Goal: Find specific page/section: Find specific page/section

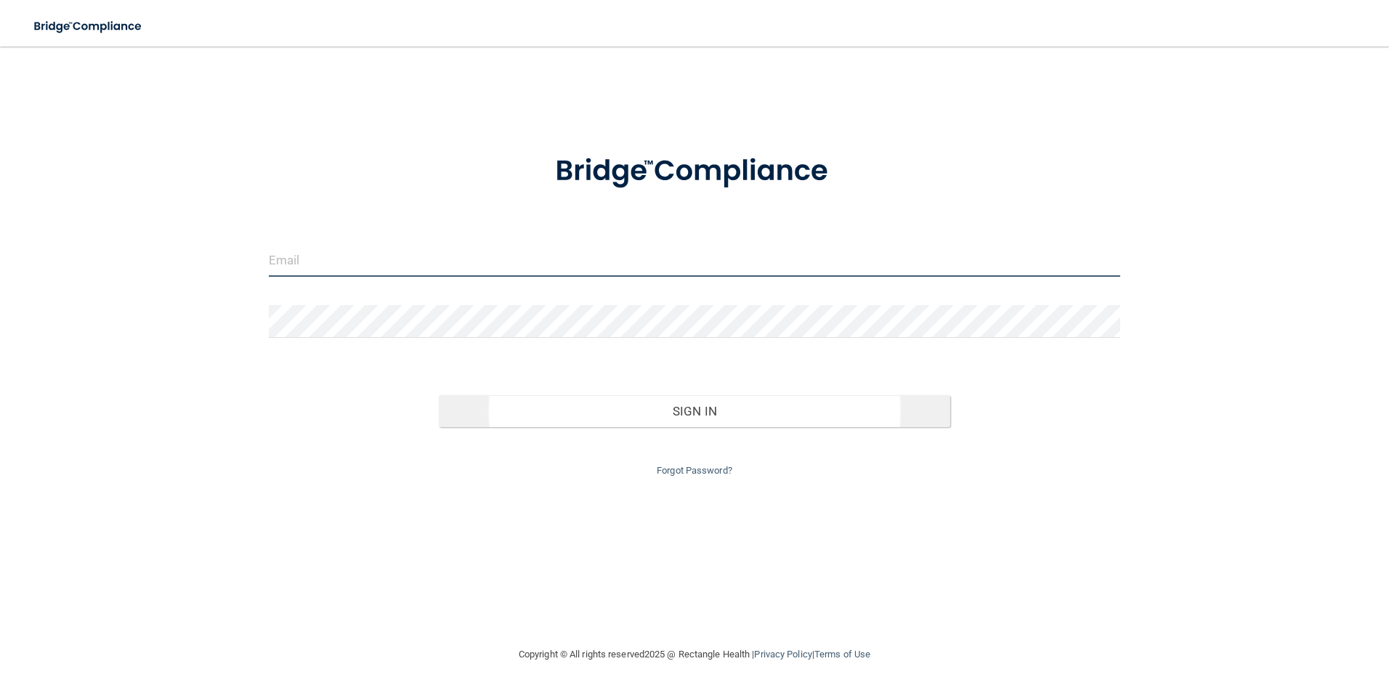
type input "[EMAIL_ADDRESS][DOMAIN_NAME]"
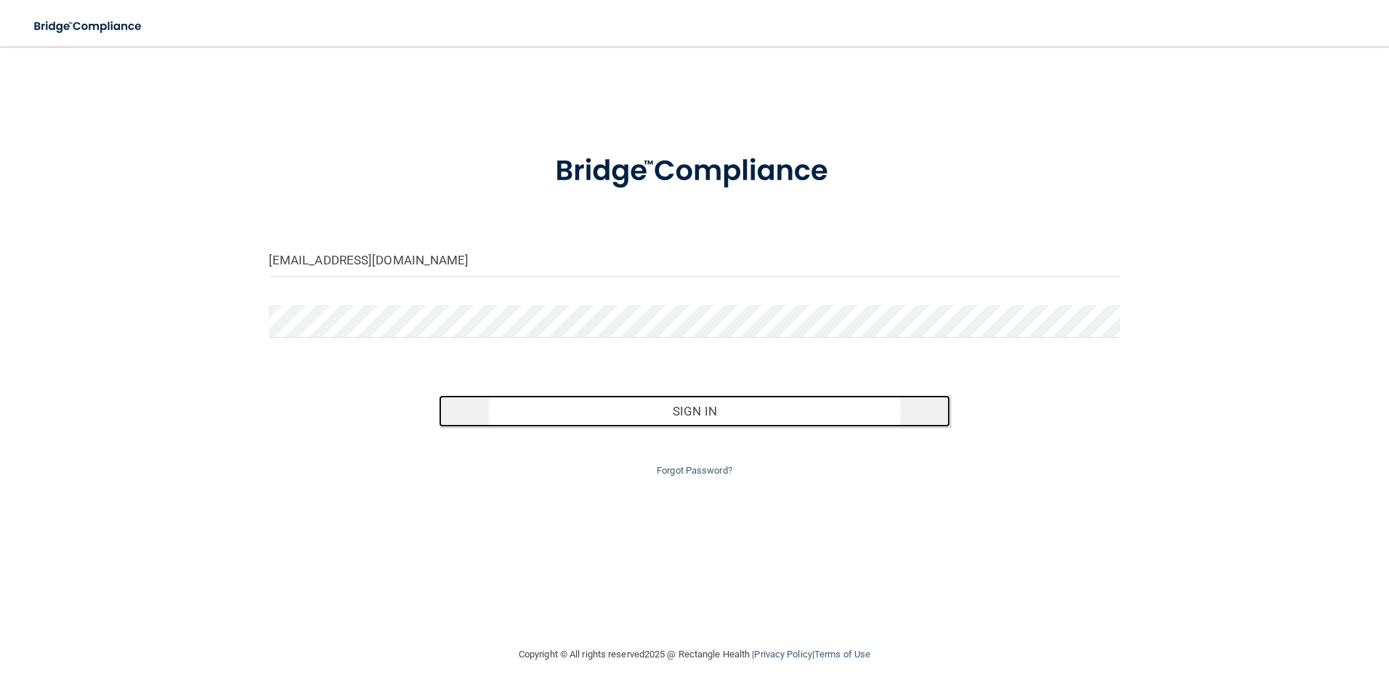
click at [630, 420] on button "Sign In" at bounding box center [694, 411] width 511 height 32
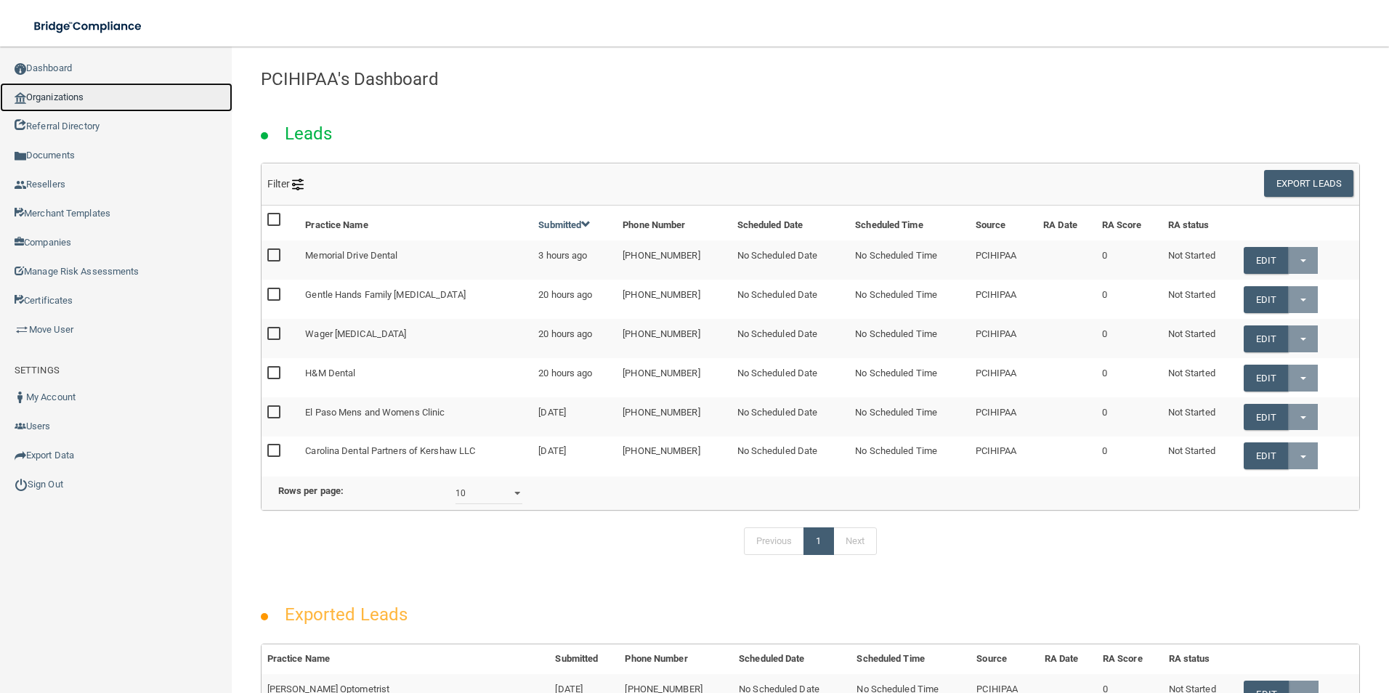
click at [117, 97] on link "Organizations" at bounding box center [116, 97] width 232 height 29
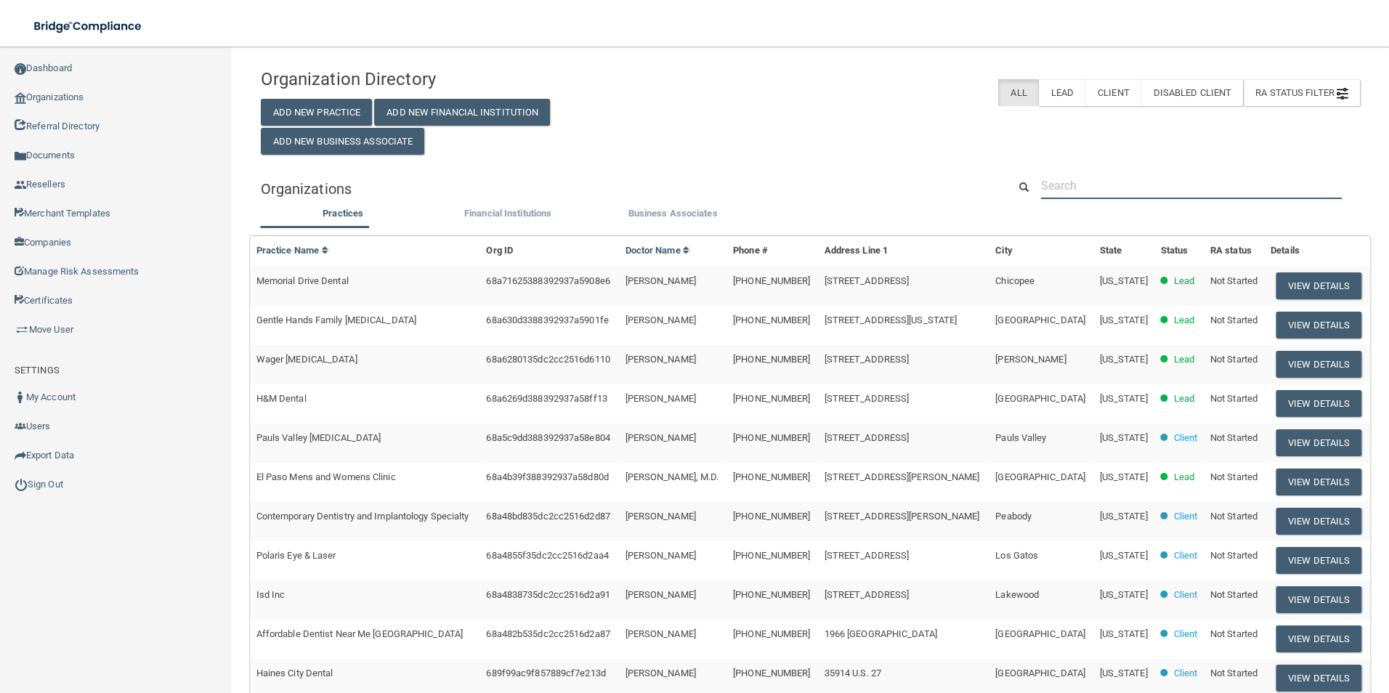
click at [1103, 182] on input "text" at bounding box center [1191, 185] width 301 height 27
paste input "Smile Makers of [US_STATE]"
type input "Smile Makers of [US_STATE]"
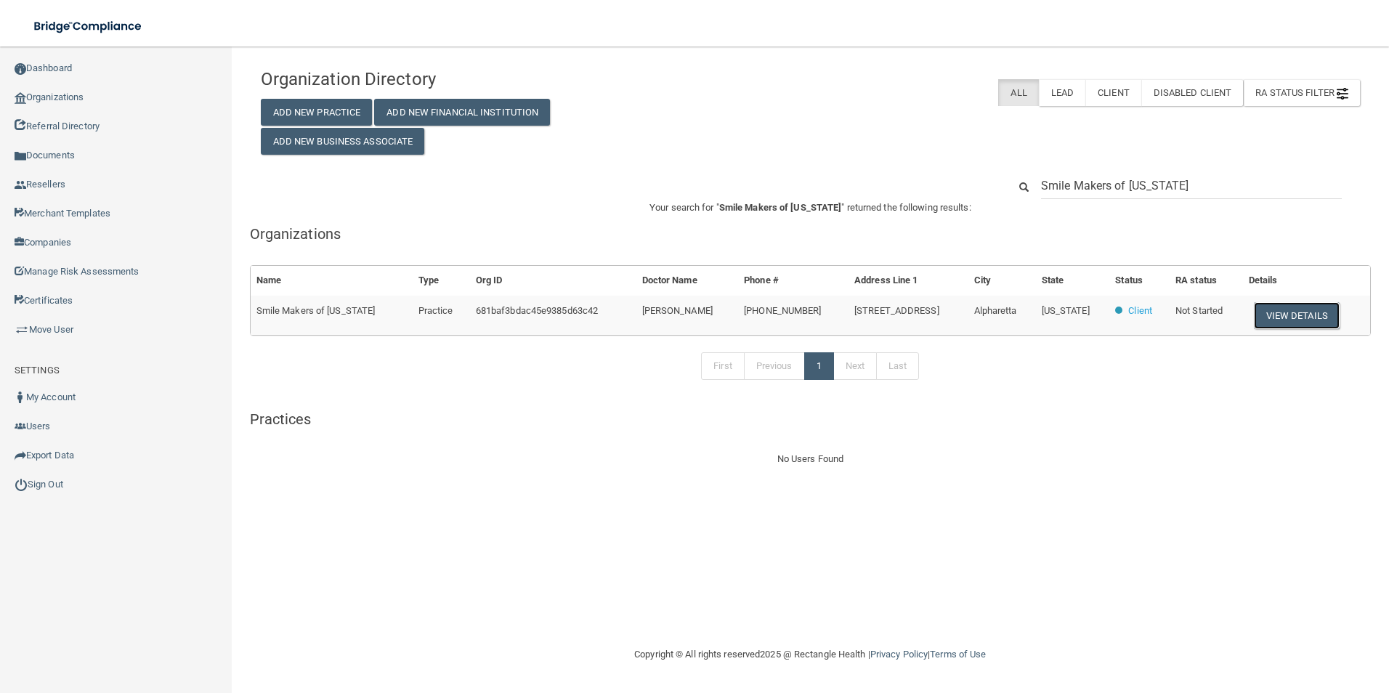
click at [1285, 319] on button "View Details" at bounding box center [1296, 315] width 86 height 27
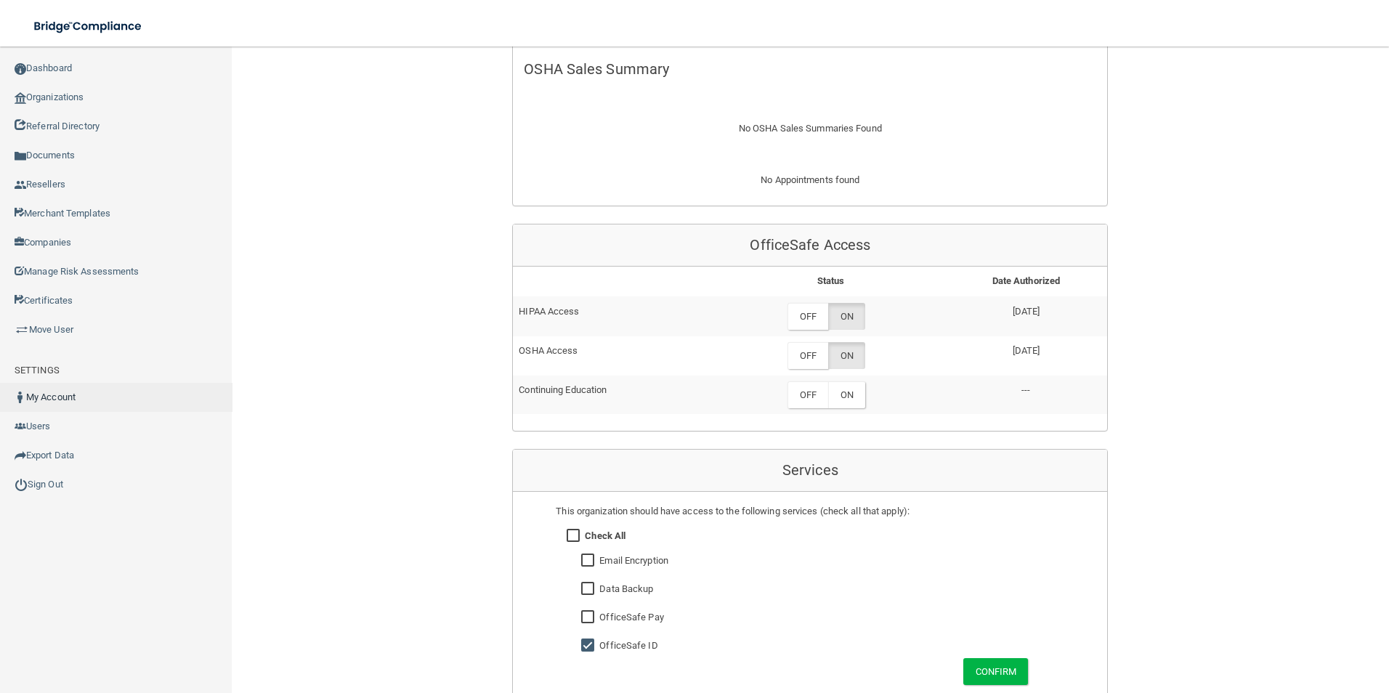
scroll to position [481, 0]
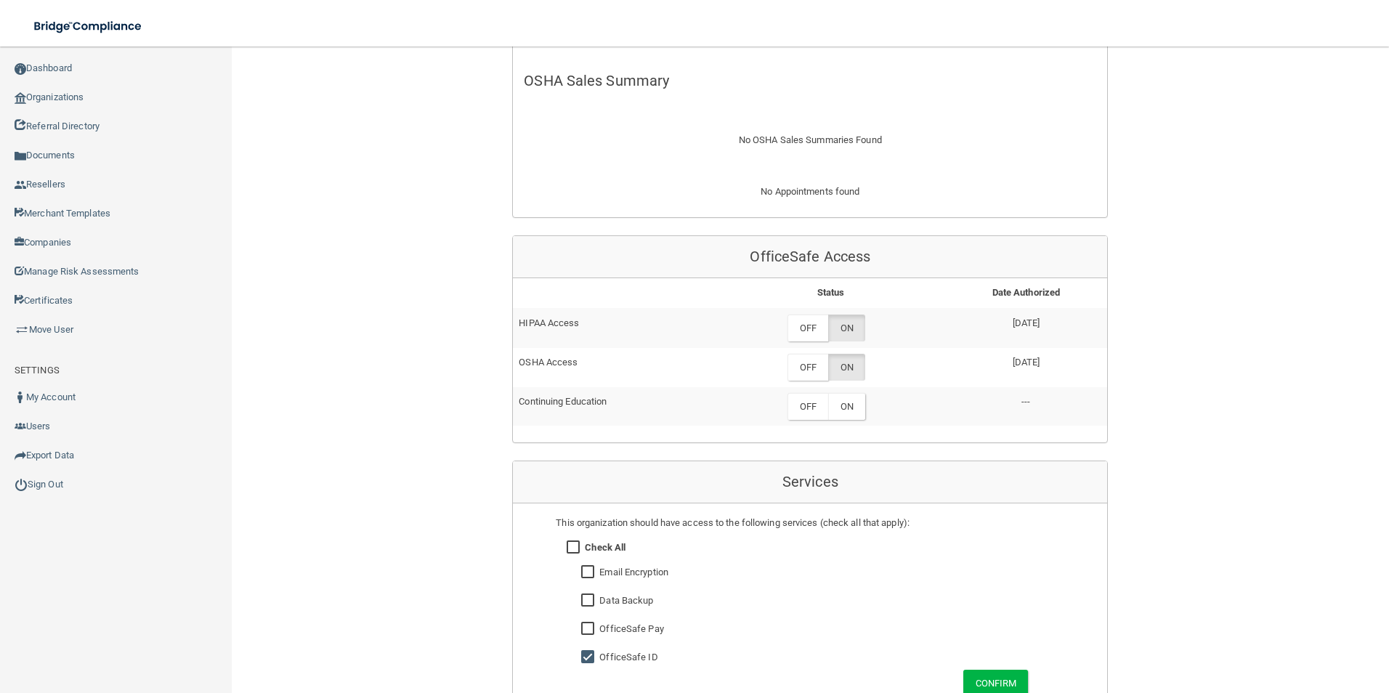
click at [308, 220] on div "Back Enterprise » Organization 681baf3bdac45e9385d63c42 uuid: f01cc849-fdda-4d9…" at bounding box center [810, 325] width 1099 height 1491
